Goal: Task Accomplishment & Management: Complete application form

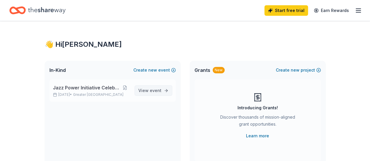
click at [158, 93] on span "event" at bounding box center [156, 90] width 12 height 5
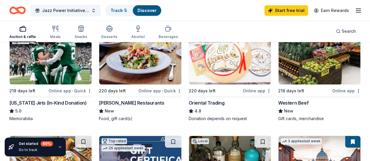
scroll to position [88, 0]
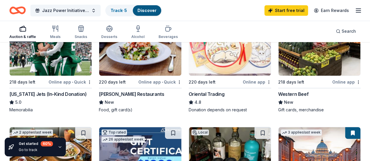
click at [66, 83] on div "Online app • Quick" at bounding box center [70, 81] width 43 height 7
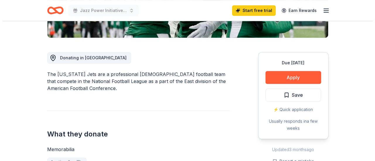
scroll to position [117, 0]
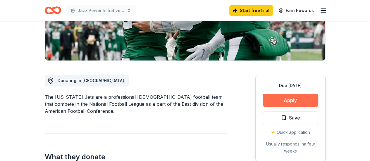
click at [291, 99] on button "Apply" at bounding box center [291, 100] width 56 height 13
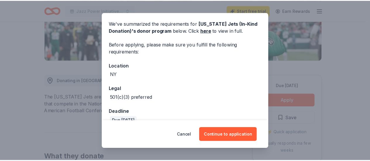
scroll to position [32, 0]
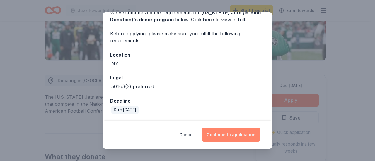
click at [229, 134] on button "Continue to application" at bounding box center [231, 135] width 58 height 14
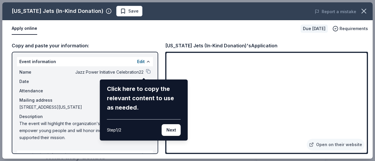
click at [283, 140] on div "New York Jets (In-Kind Donation) Save Report a mistake Apply online Due in 218 …" at bounding box center [187, 80] width 370 height 157
click at [171, 130] on button "Next" at bounding box center [171, 130] width 19 height 12
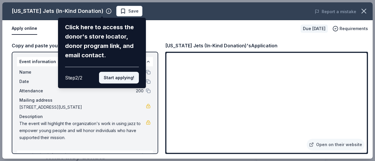
click at [115, 80] on button "Start applying!" at bounding box center [119, 78] width 40 height 12
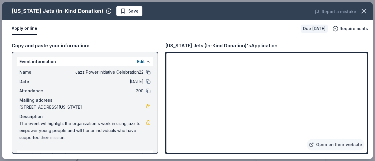
click at [146, 73] on button at bounding box center [148, 72] width 5 height 5
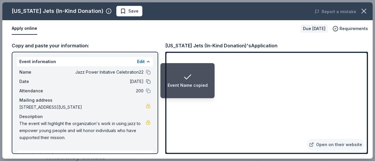
click at [146, 81] on button at bounding box center [148, 81] width 5 height 5
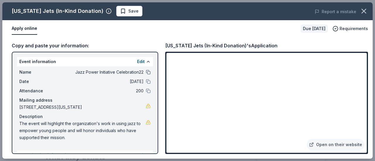
click at [146, 72] on button at bounding box center [148, 72] width 5 height 5
drag, startPoint x: 20, startPoint y: 123, endPoint x: 57, endPoint y: 136, distance: 39.1
click at [57, 136] on span "The event will highlight the organization's work in using jazz to empower young…" at bounding box center [82, 130] width 127 height 21
drag, startPoint x: 66, startPoint y: 139, endPoint x: 52, endPoint y: 131, distance: 16.2
click at [34, 128] on span "The event will highlight the organization's work in using jazz to empower young…" at bounding box center [82, 130] width 127 height 21
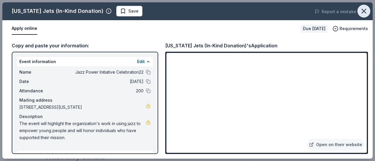
click at [363, 12] on icon "button" at bounding box center [364, 11] width 4 height 4
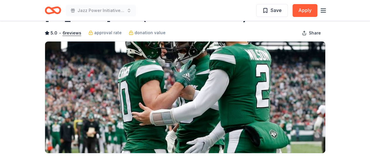
scroll to position [0, 0]
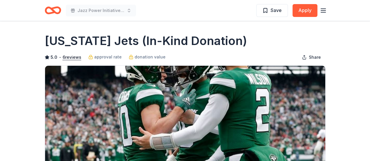
click at [46, 10] on icon "Home" at bounding box center [50, 10] width 9 height 6
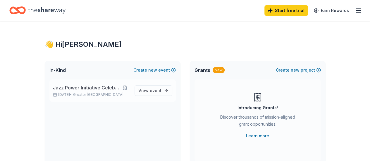
click at [105, 85] on span "Jazz Power Initiative Celebration22" at bounding box center [86, 87] width 67 height 7
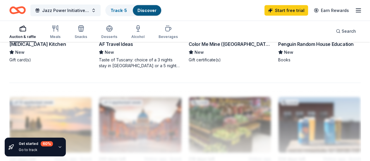
scroll to position [615, 0]
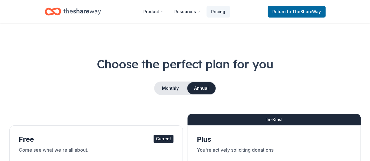
click at [80, 11] on icon "Home" at bounding box center [82, 12] width 37 height 12
